Goal: Task Accomplishment & Management: Use online tool/utility

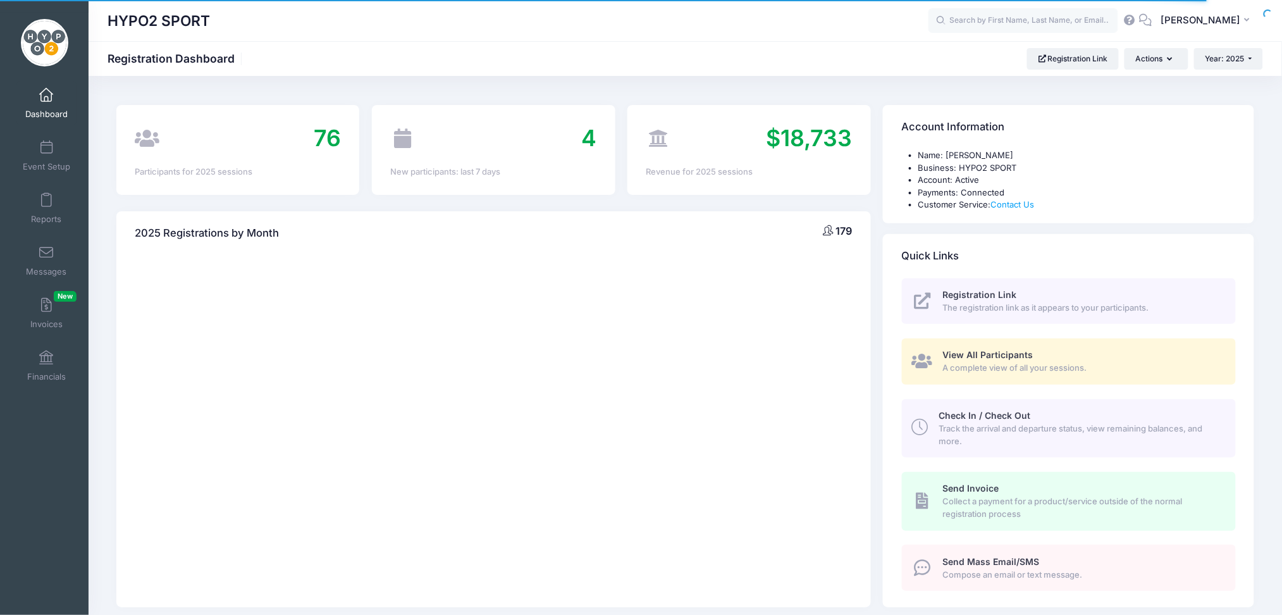
select select
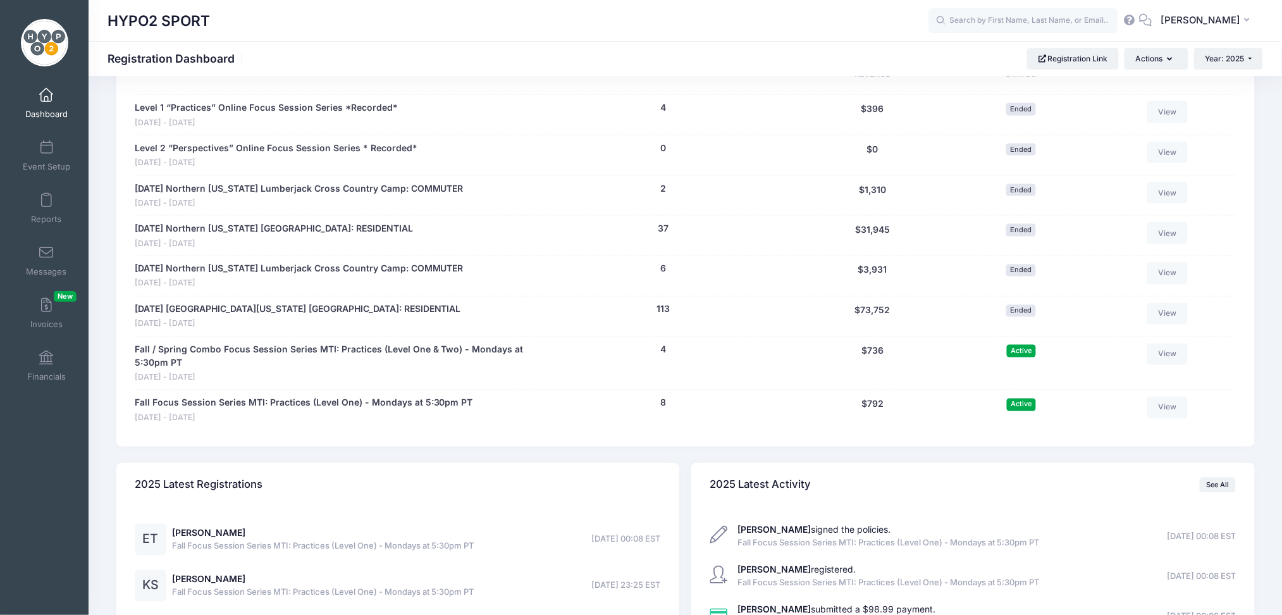
scroll to position [674, 0]
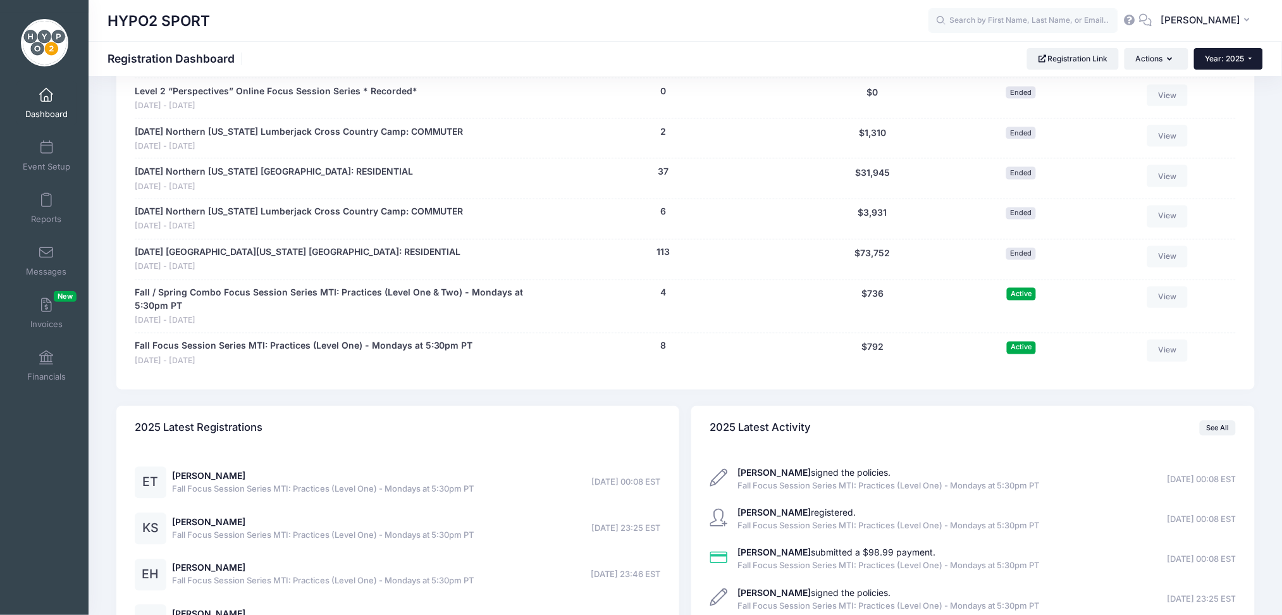
click at [1253, 56] on button "Year: 2025" at bounding box center [1228, 59] width 69 height 22
click at [1229, 84] on link "Year: 2026" at bounding box center [1235, 83] width 82 height 16
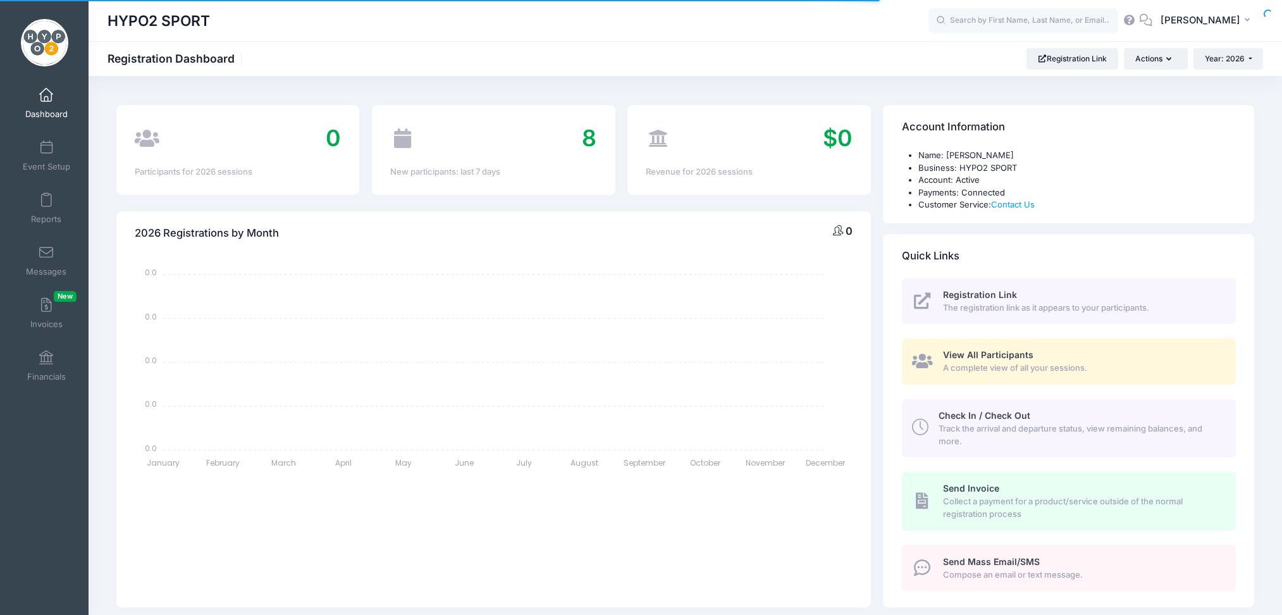
select select
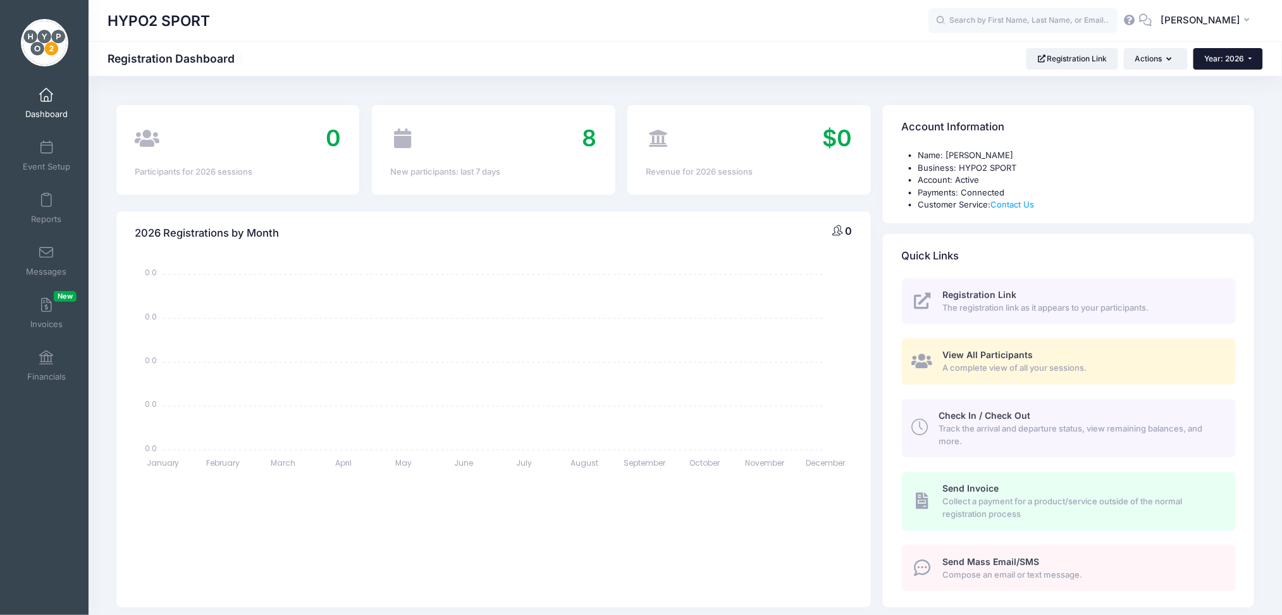
click at [1252, 55] on button "Year: 2026" at bounding box center [1229, 59] width 70 height 22
click at [1218, 97] on link "Year: 2025" at bounding box center [1235, 99] width 82 height 16
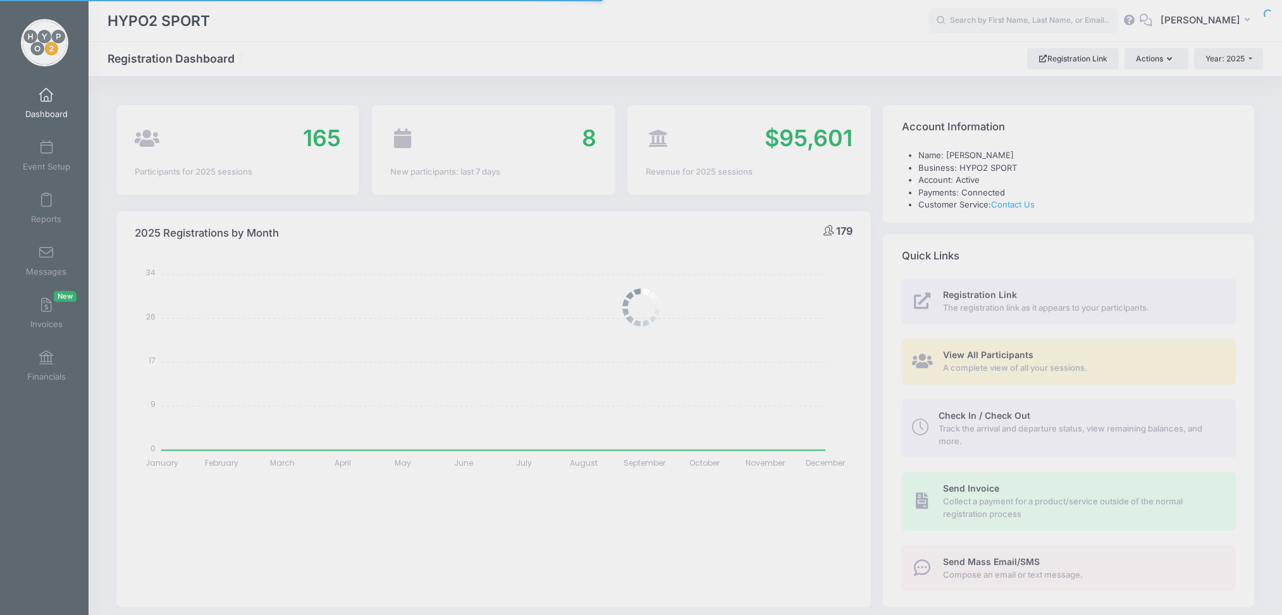
select select
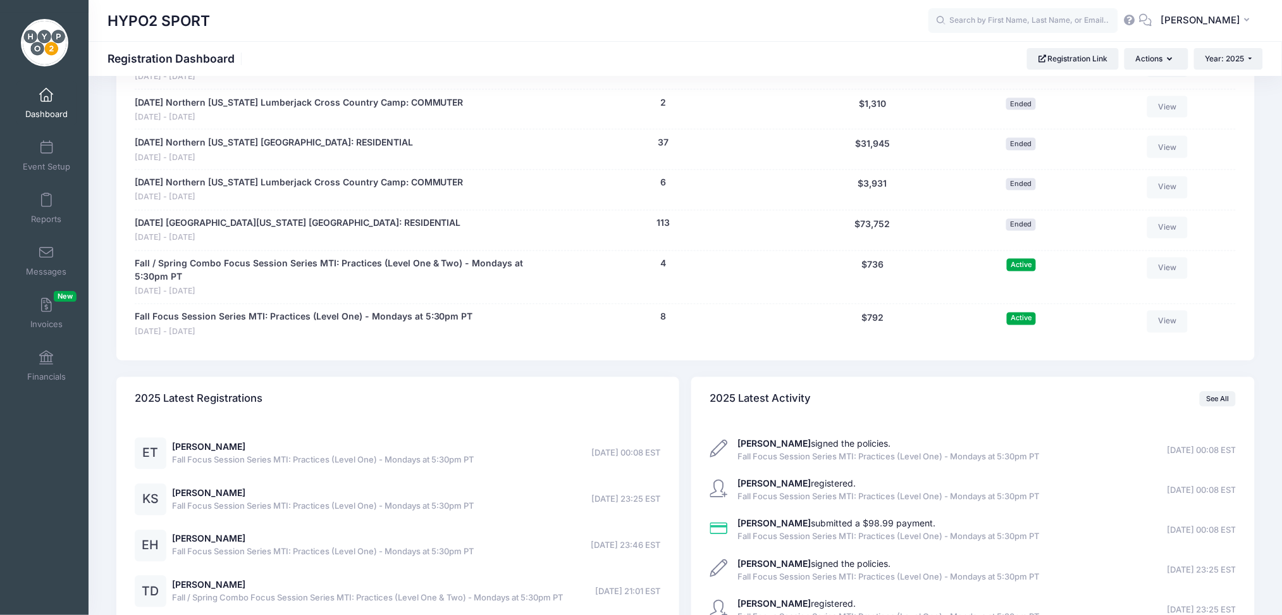
scroll to position [707, 0]
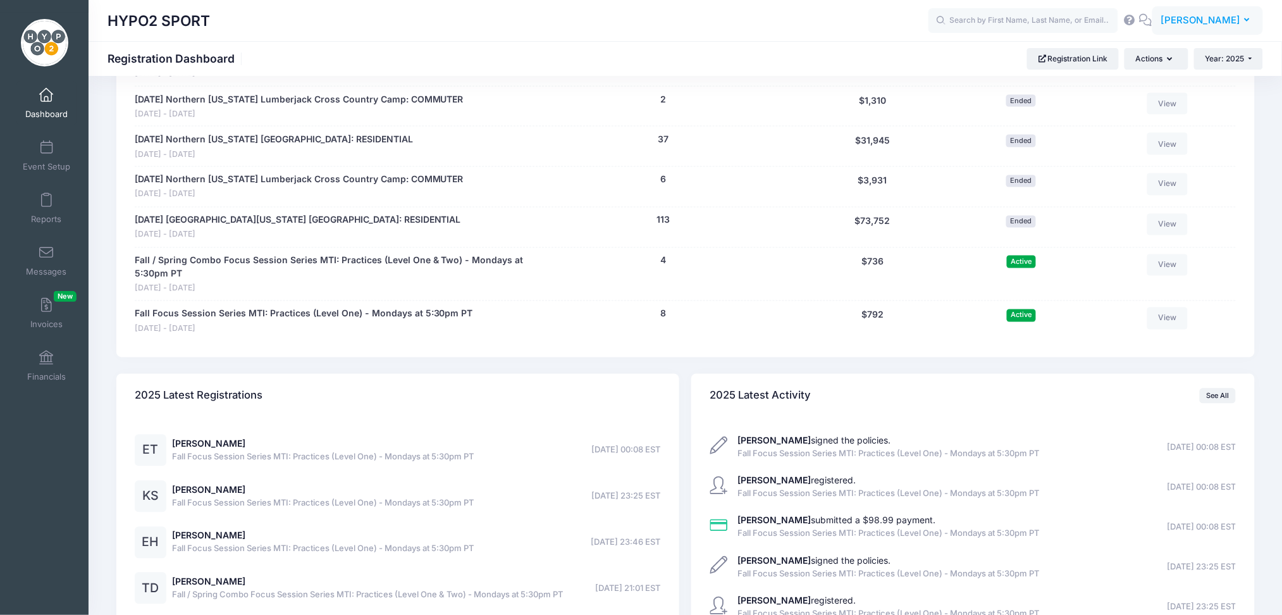
click at [1244, 21] on button "DB Dan Bergland" at bounding box center [1208, 20] width 111 height 29
click at [1117, 296] on div "Fall / Spring Combo Focus Session Series MTI: Practices (Level One & Two) - Mon…" at bounding box center [686, 274] width 1102 height 54
click at [46, 204] on span at bounding box center [46, 201] width 0 height 14
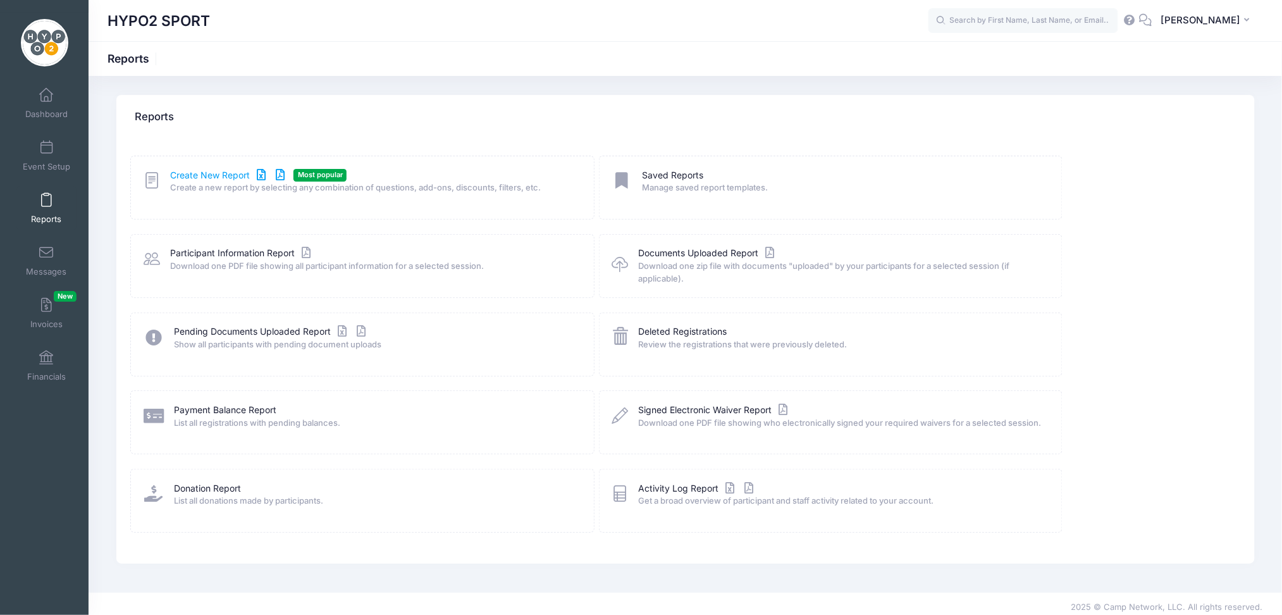
click at [201, 170] on link "Create New Report" at bounding box center [229, 175] width 118 height 13
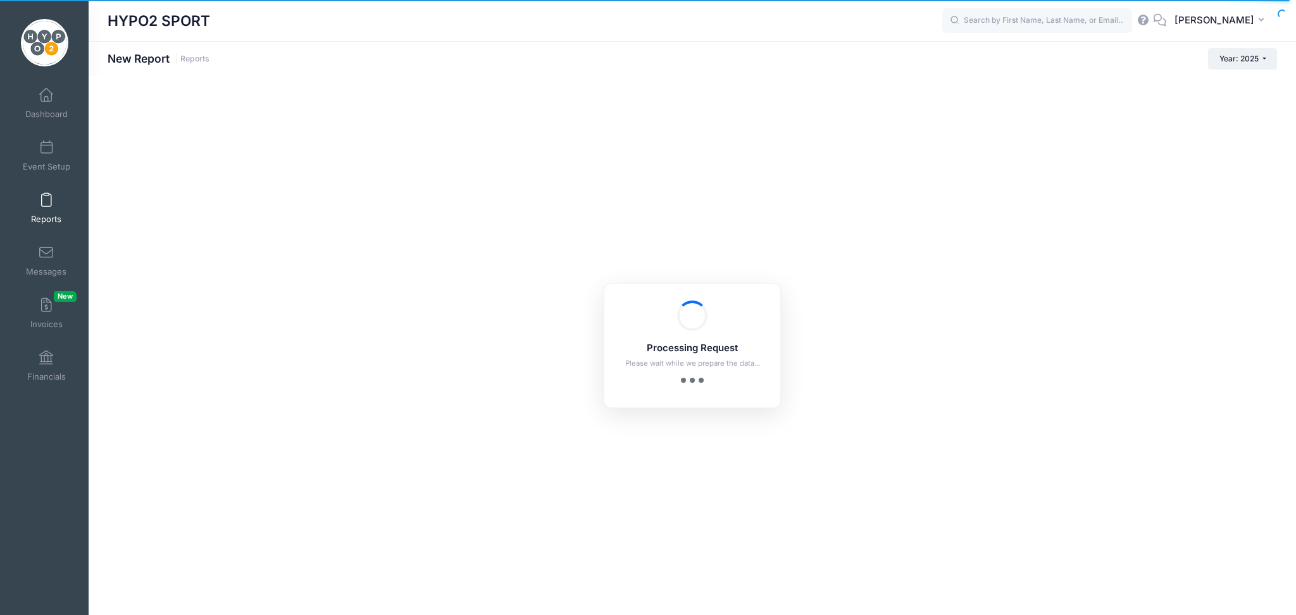
checkbox input "true"
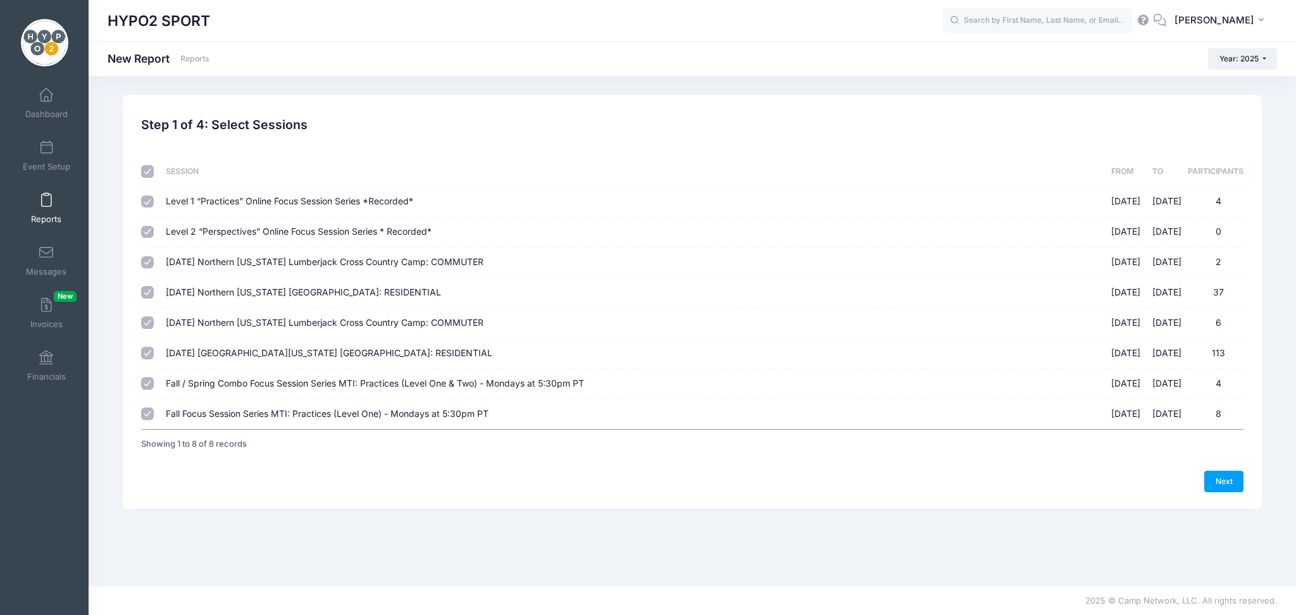
click at [145, 168] on input "checkbox" at bounding box center [147, 171] width 13 height 13
checkbox input "false"
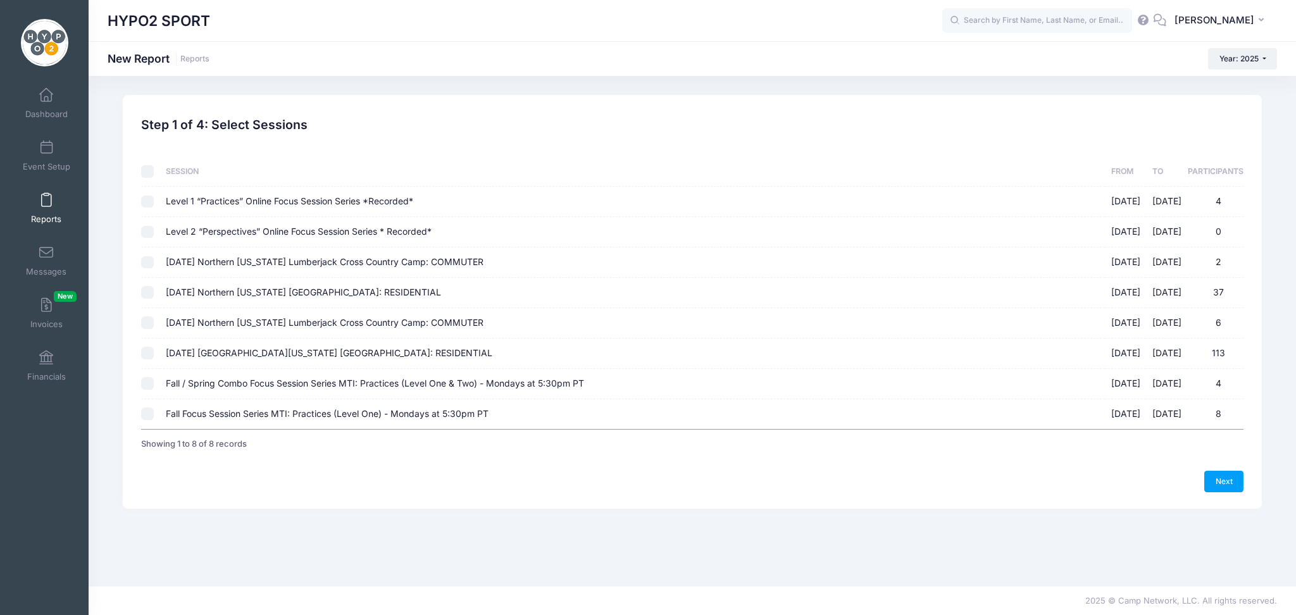
checkbox input "false"
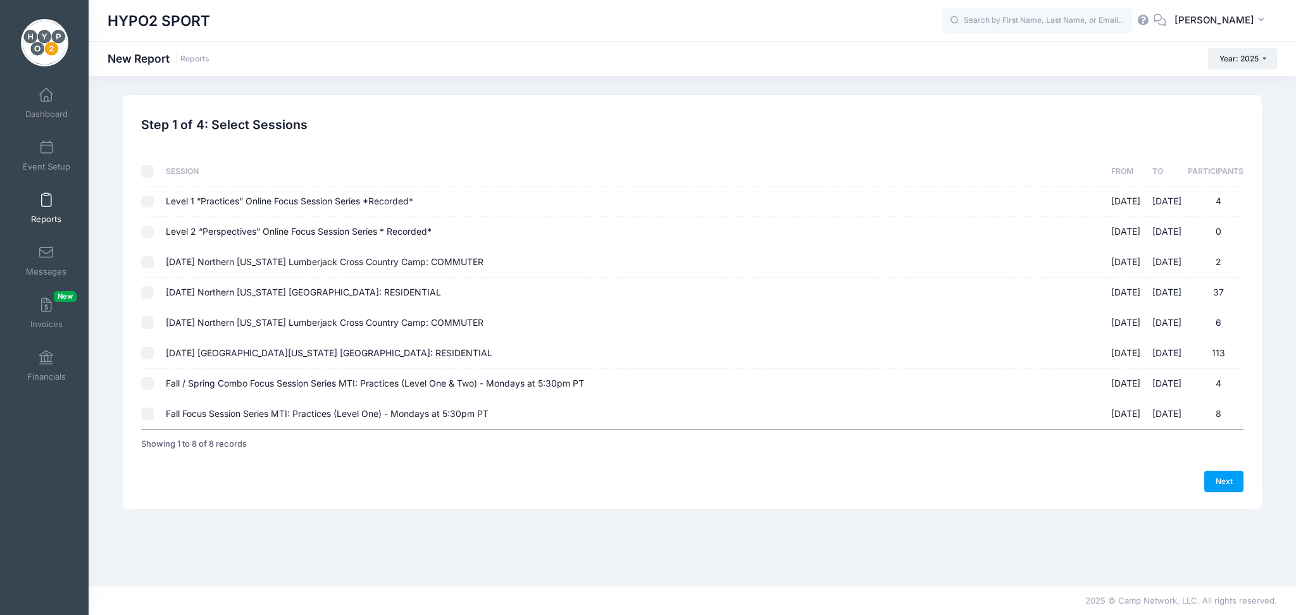
click at [147, 387] on input "Fall / Spring Combo Focus Session Series MTI: Practices (Level One & Two) - Mon…" at bounding box center [147, 383] width 13 height 13
checkbox input "true"
click at [147, 414] on input "Fall Focus Session Series MTI: Practices (Level One) - Mondays at 5:30pm PT [DA…" at bounding box center [147, 413] width 13 height 13
checkbox input "true"
click at [1227, 482] on link "Next" at bounding box center [1223, 482] width 39 height 22
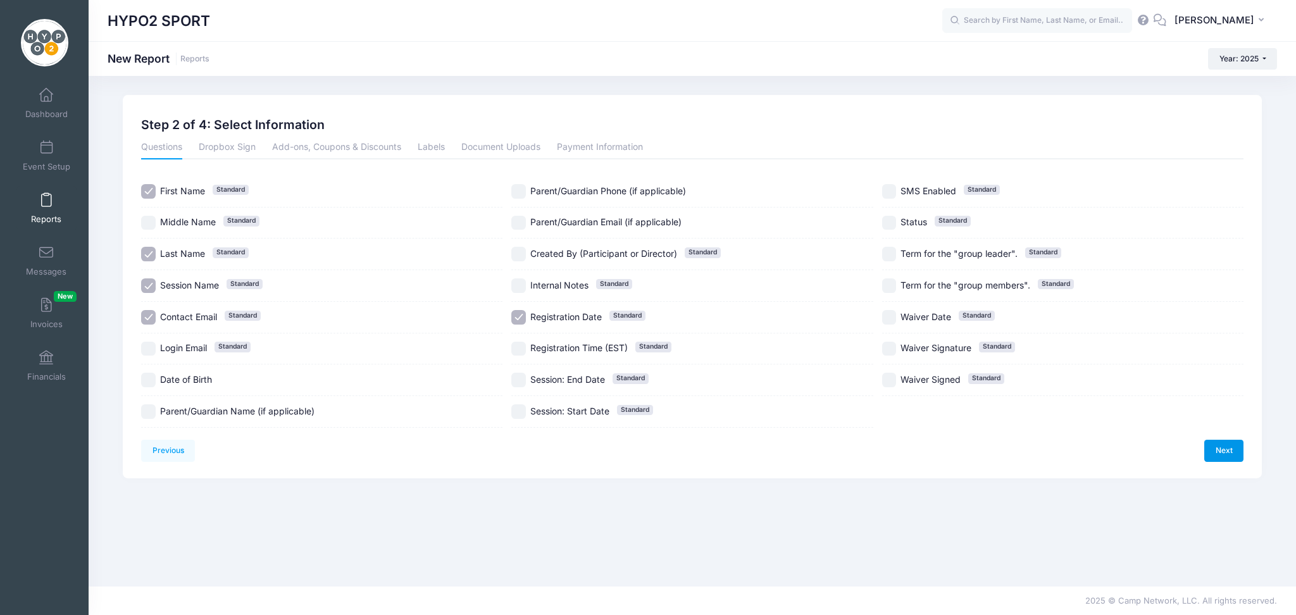
click at [1222, 449] on link "Next" at bounding box center [1223, 451] width 39 height 22
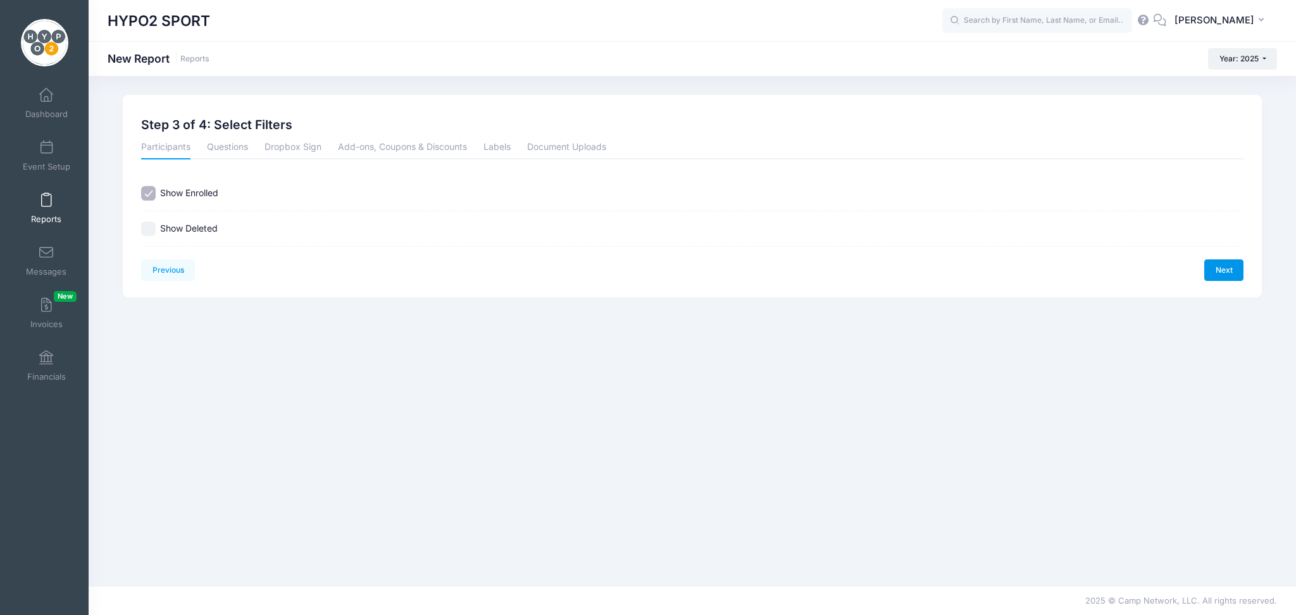
click at [1230, 272] on link "Next" at bounding box center [1223, 270] width 39 height 22
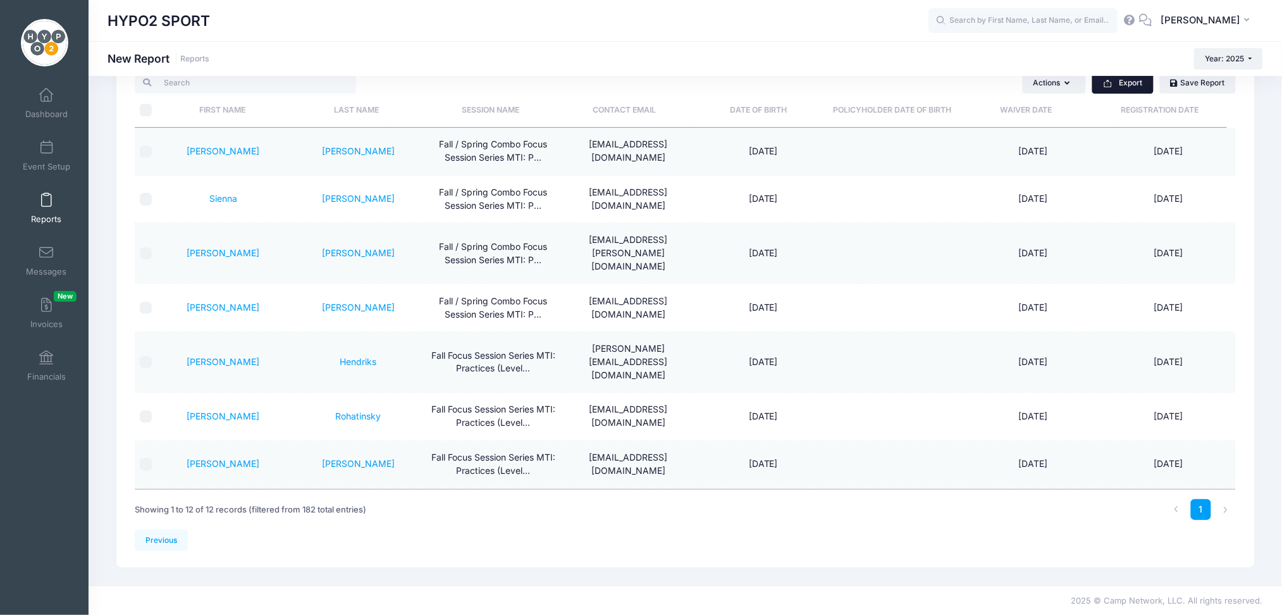
click at [1125, 80] on button "Export" at bounding box center [1123, 83] width 61 height 22
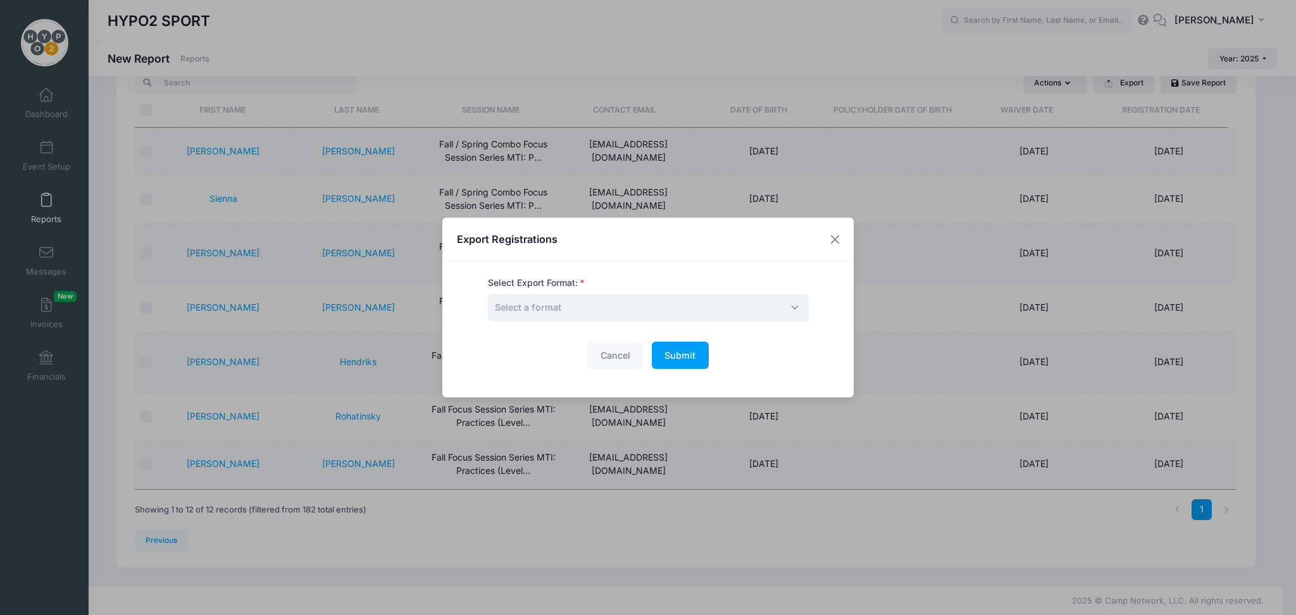
click at [784, 306] on span "Select a format" at bounding box center [648, 307] width 321 height 27
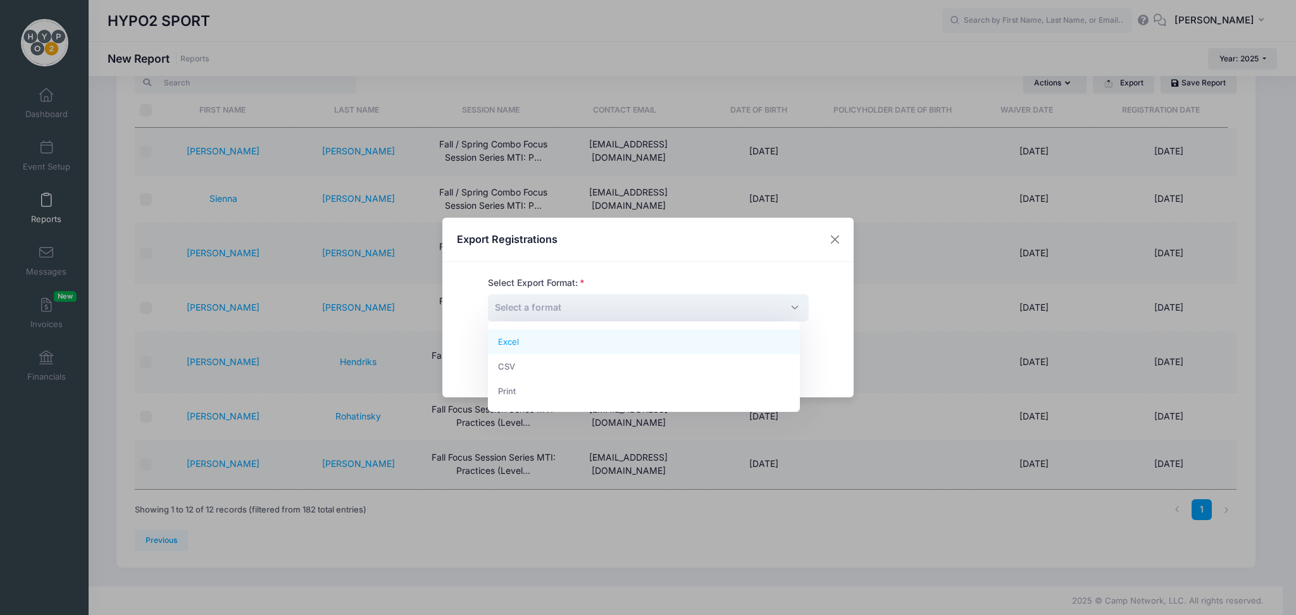
select select "excel"
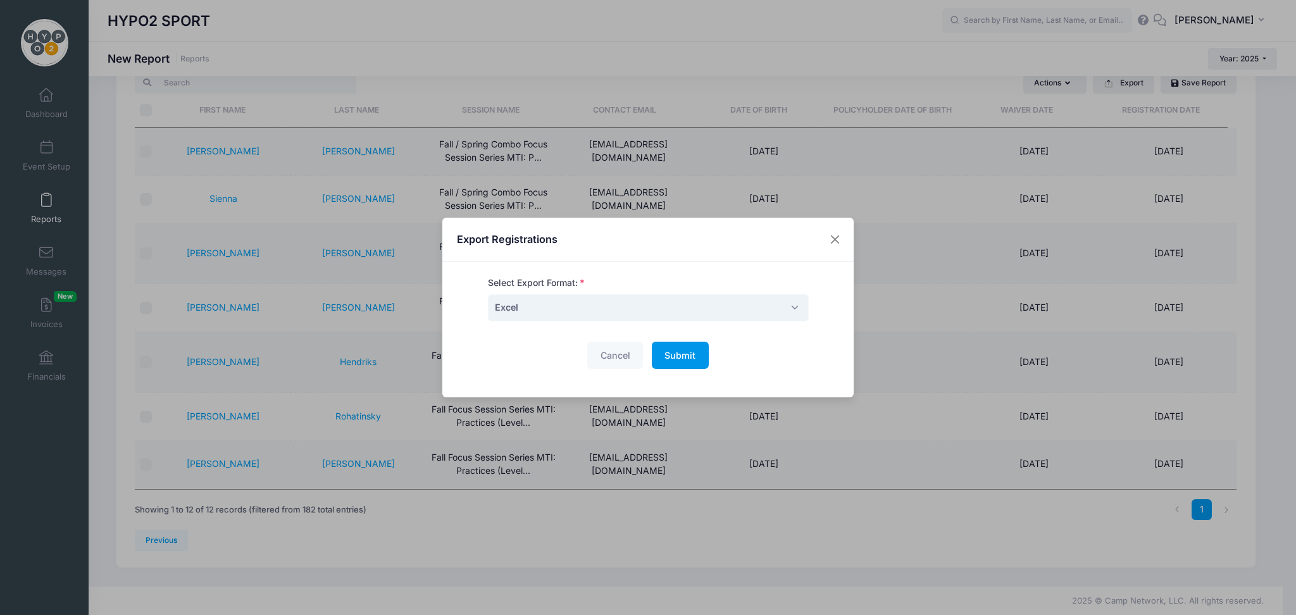
click at [664, 352] on span "Submit" at bounding box center [679, 355] width 31 height 11
